Goal: Transaction & Acquisition: Purchase product/service

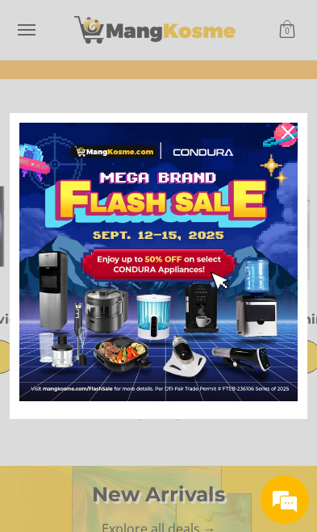
scroll to position [0, 285]
click at [293, 139] on icon "close icon" at bounding box center [288, 132] width 13 height 13
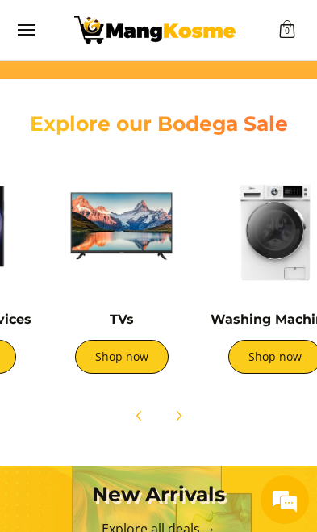
click at [128, 358] on link "Shop now" at bounding box center [122, 357] width 94 height 34
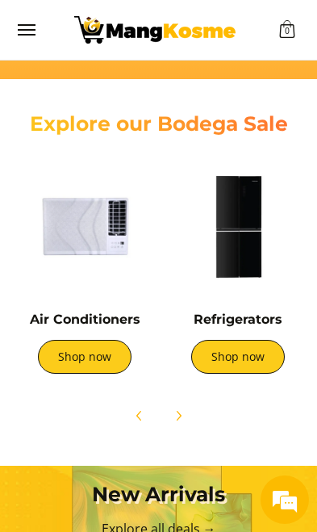
scroll to position [0, 0]
click at [73, 247] on img at bounding box center [84, 225] width 137 height 137
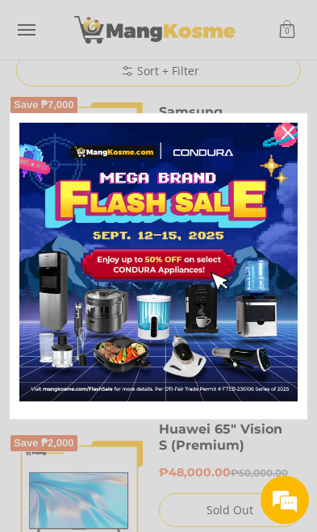
scroll to position [207, 0]
click at [286, 139] on icon "close icon" at bounding box center [288, 132] width 13 height 13
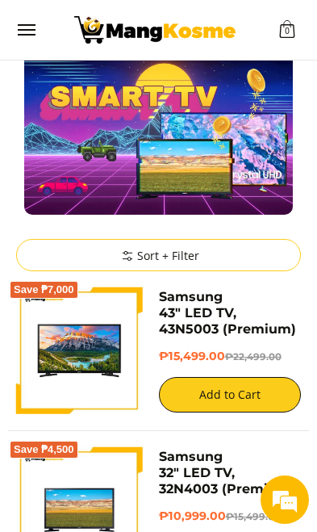
scroll to position [0, 0]
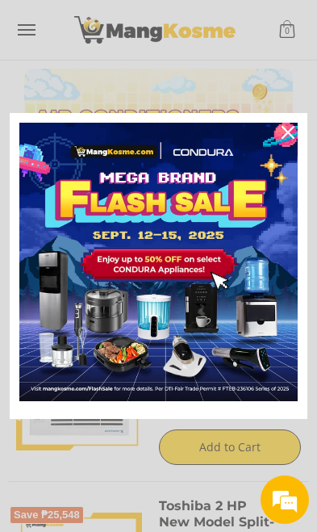
click at [294, 137] on icon "close icon" at bounding box center [288, 132] width 13 height 13
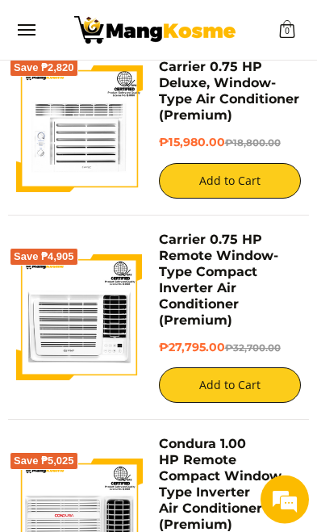
scroll to position [4182, 0]
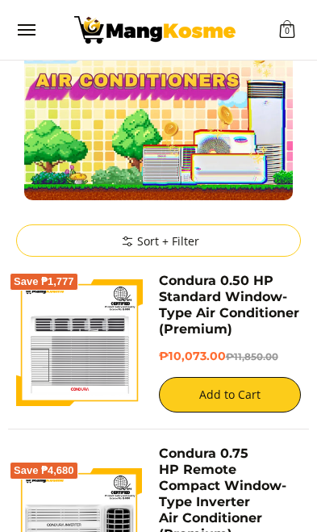
scroll to position [44, 0]
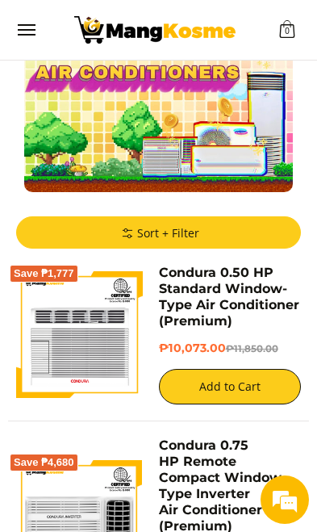
click at [83, 225] on summary "Sort + Filter" at bounding box center [158, 232] width 285 height 32
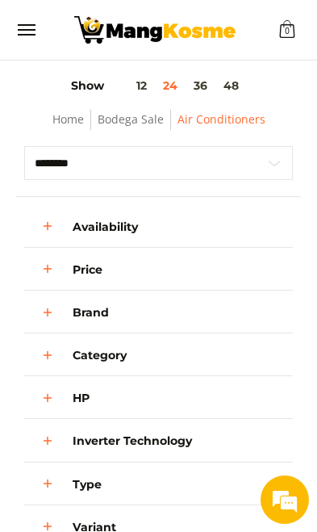
scroll to position [249, 0]
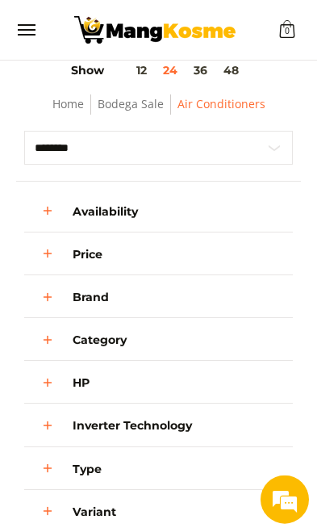
click at [254, 339] on div "Category Air Conditioners" at bounding box center [158, 343] width 269 height 35
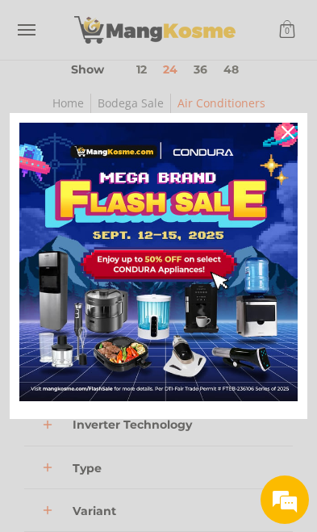
click at [289, 139] on icon "close icon" at bounding box center [288, 132] width 13 height 13
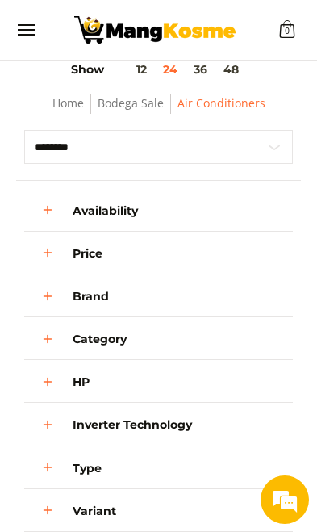
click at [47, 339] on line "Open" at bounding box center [47, 339] width 7 height 0
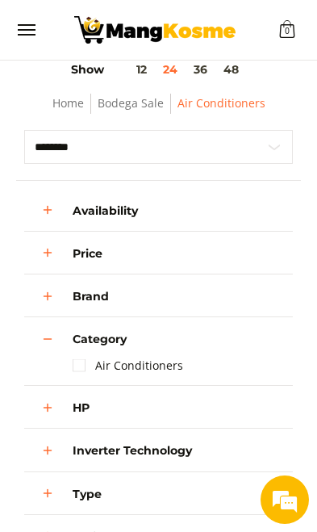
click at [50, 334] on icon "Open" at bounding box center [47, 339] width 15 height 15
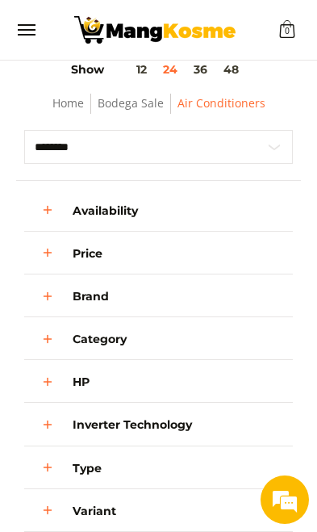
click at [203, 418] on details "Inverter Technology" at bounding box center [159, 424] width 172 height 27
click at [49, 425] on line "Open" at bounding box center [47, 425] width 7 height 0
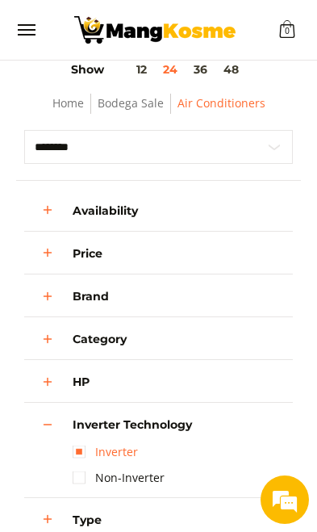
click at [75, 450] on link "Inverter" at bounding box center [105, 452] width 65 height 26
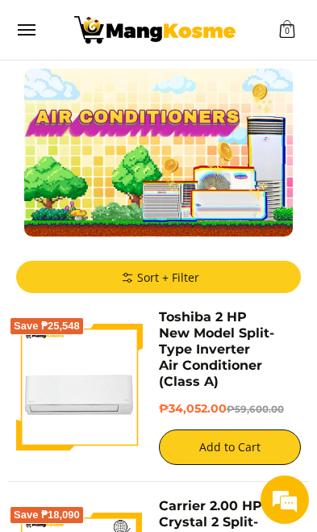
click at [231, 276] on summary "Sort + Filter" at bounding box center [158, 277] width 285 height 32
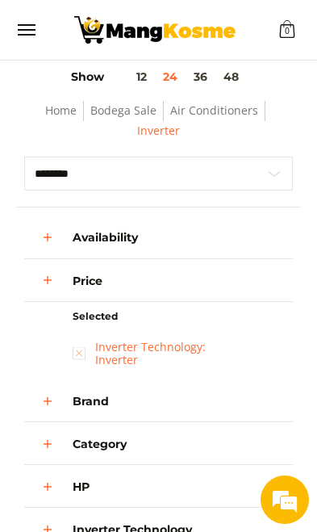
click at [82, 347] on link "Inverter Technology: Inverter" at bounding box center [159, 353] width 172 height 39
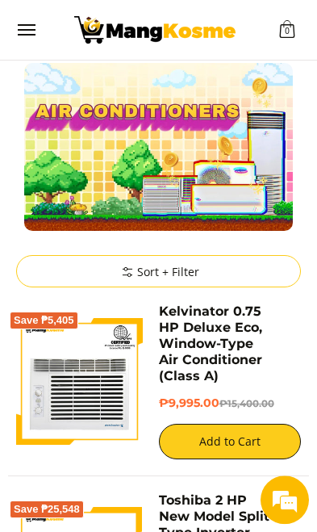
scroll to position [6, 0]
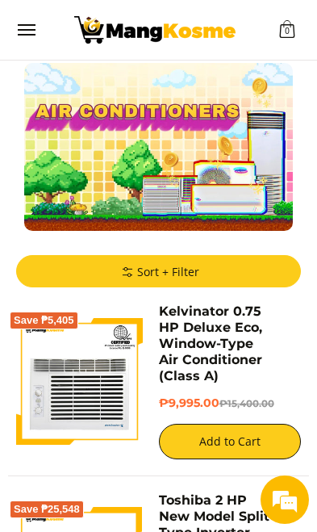
click at [215, 267] on summary "Sort + Filter" at bounding box center [158, 271] width 285 height 32
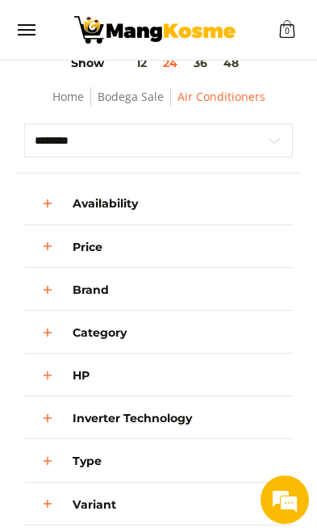
scroll to position [280, 0]
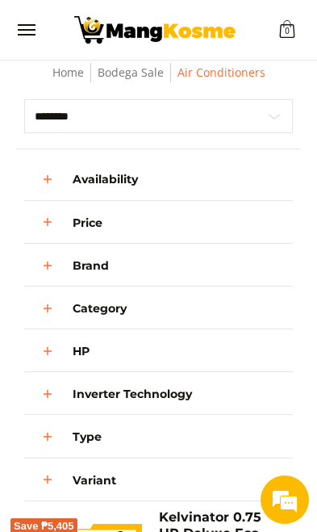
click at [225, 317] on details "Category" at bounding box center [159, 308] width 172 height 27
click at [48, 313] on icon "Open" at bounding box center [47, 308] width 15 height 15
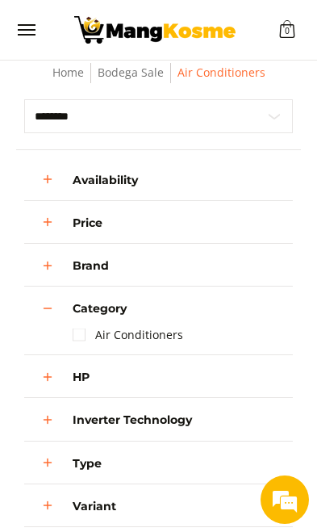
click at [48, 371] on icon "Open" at bounding box center [47, 377] width 15 height 15
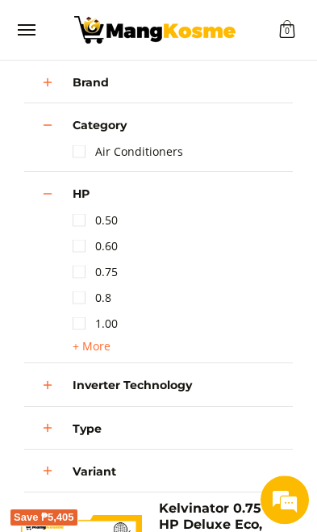
click at [46, 382] on icon "Open" at bounding box center [47, 385] width 15 height 15
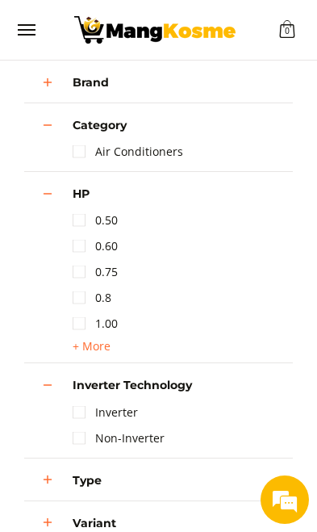
click at [78, 442] on link "Non-Inverter" at bounding box center [119, 439] width 92 height 26
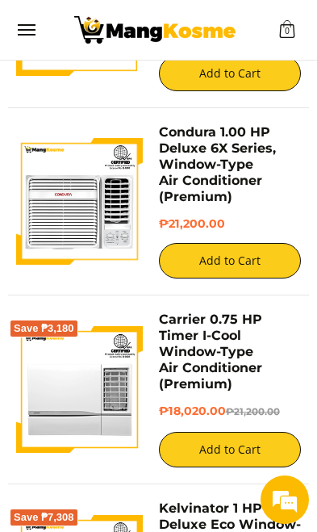
scroll to position [566, 0]
